Goal: Find specific page/section: Find specific page/section

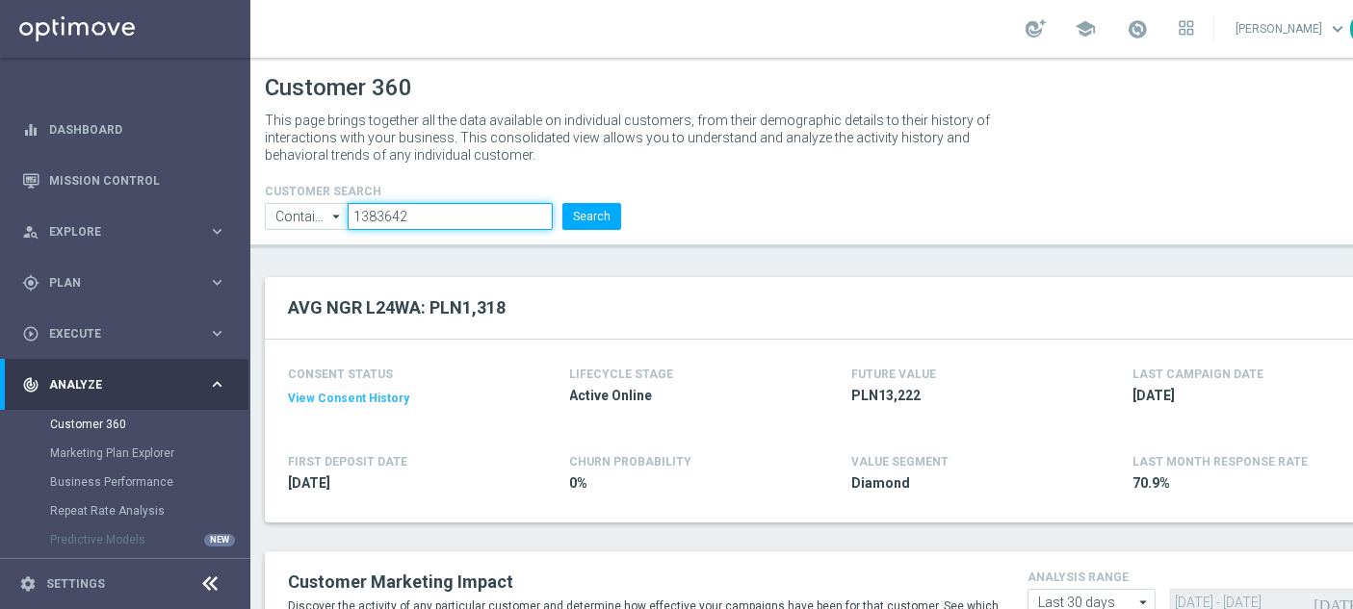
drag, startPoint x: 424, startPoint y: 198, endPoint x: 286, endPoint y: 190, distance: 138.0
click at [286, 203] on ul "Contains Contains arrow_drop_down Show Selected 0 of NaN Contains Equals" at bounding box center [443, 216] width 366 height 27
paste input "841084"
click at [594, 203] on button "Search" at bounding box center [591, 216] width 59 height 27
drag, startPoint x: 405, startPoint y: 187, endPoint x: 347, endPoint y: 187, distance: 58.7
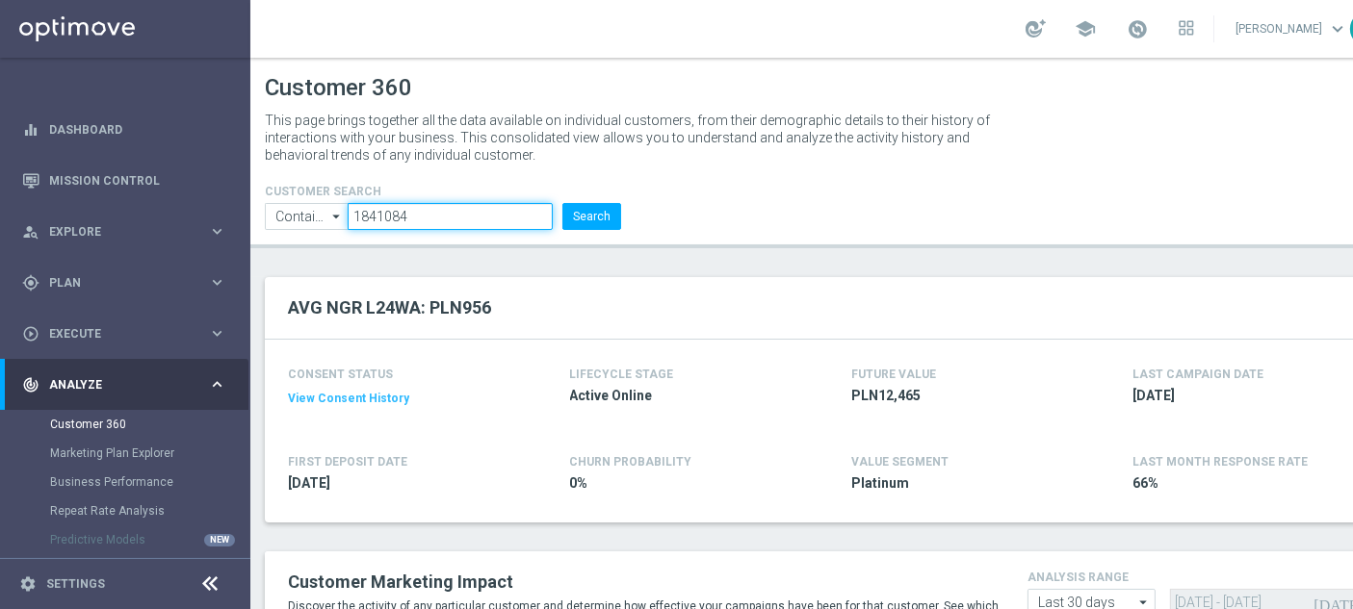
click at [347, 203] on ul "Contains Contains arrow_drop_down Show Selected 0 of NaN Contains Equals" at bounding box center [443, 216] width 366 height 27
paste input "472748"
type input "1472748"
click at [575, 203] on button "Search" at bounding box center [591, 216] width 59 height 27
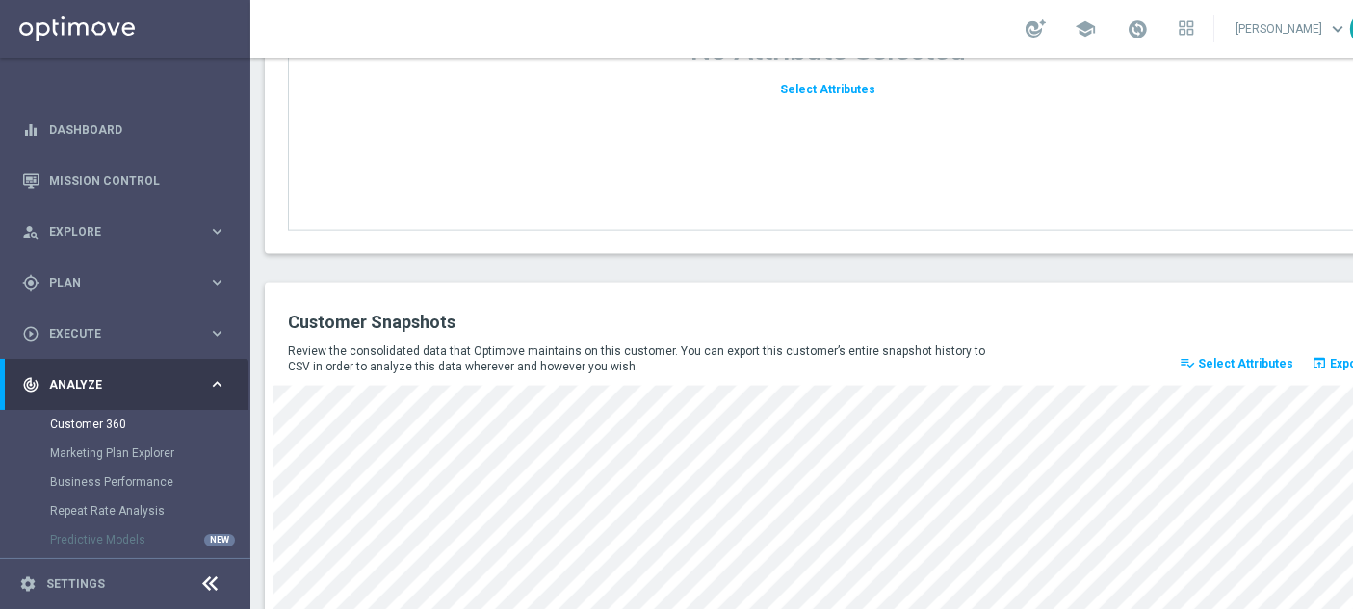
scroll to position [2714, 0]
